Goal: Information Seeking & Learning: Understand process/instructions

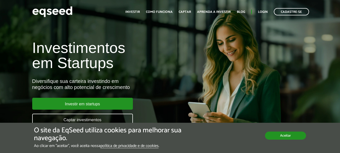
click at [284, 134] on button "Aceitar" at bounding box center [285, 135] width 41 height 8
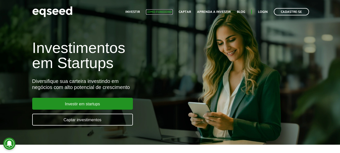
click at [165, 10] on link "Como funciona" at bounding box center [159, 11] width 27 height 3
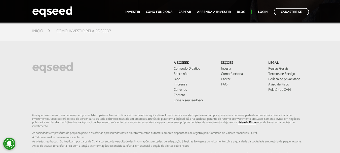
scroll to position [1284, 0]
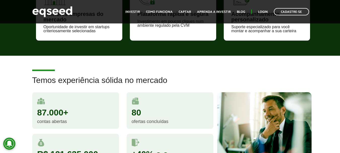
scroll to position [352, 0]
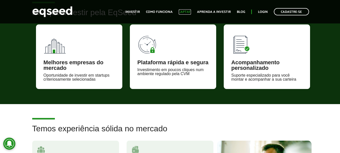
click at [185, 12] on link "Captar" at bounding box center [185, 11] width 12 height 3
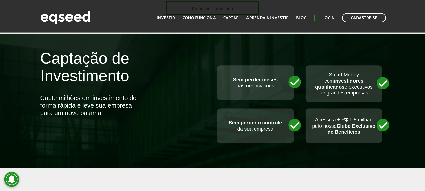
scroll to position [201, 0]
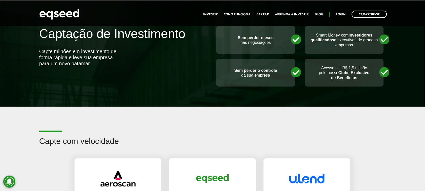
drag, startPoint x: 326, startPoint y: 2, endPoint x: 143, endPoint y: 121, distance: 217.6
click at [143, 121] on article "Capte com velocidade Captou R$ 1,3 milhão em 6 horas Captou R$ 5 milhões em 30 …" at bounding box center [212, 168] width 425 height 122
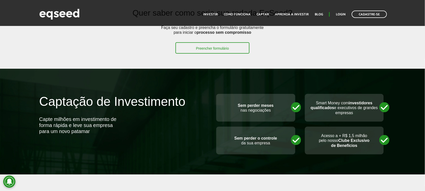
scroll to position [107, 0]
